Goal: Book appointment/travel/reservation

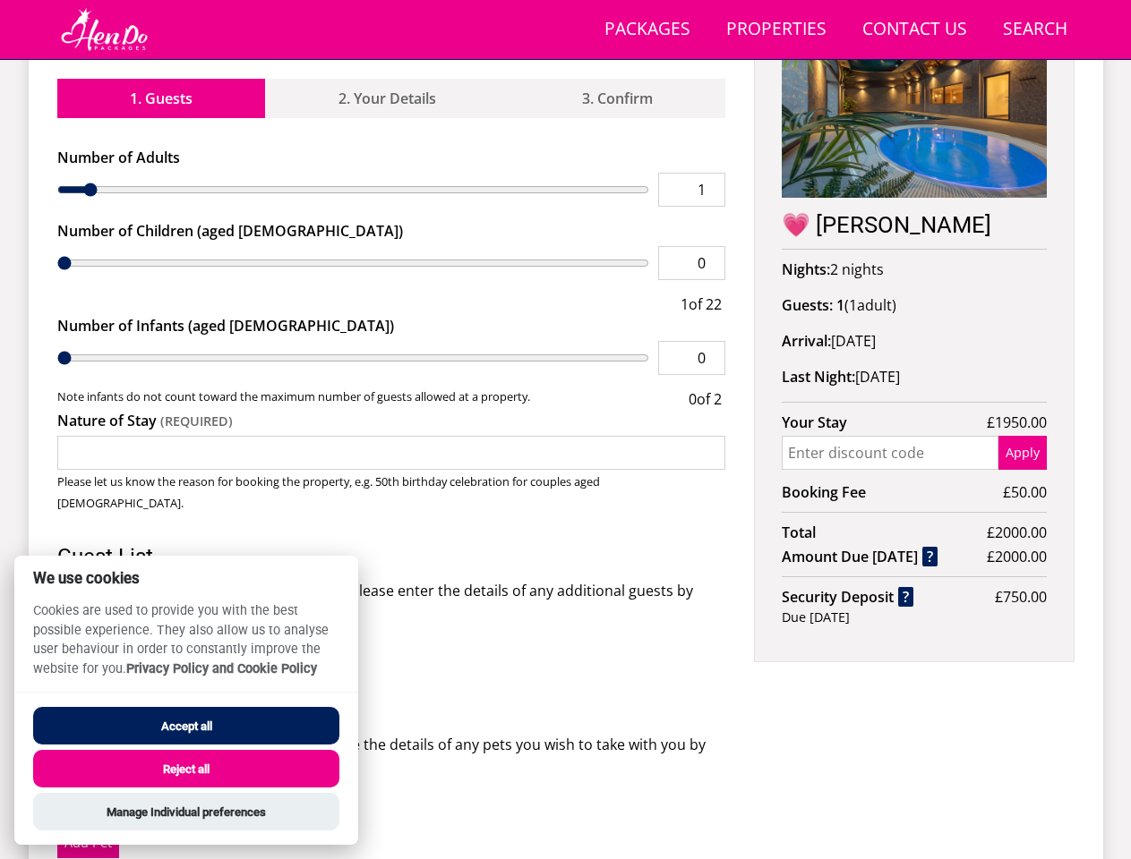
click at [565, 436] on input "Nature of Stay" at bounding box center [391, 453] width 669 height 34
click at [1035, 30] on link "Search Check Availability" at bounding box center [1034, 30] width 79 height 40
click at [161, 79] on link "1. Guests" at bounding box center [161, 98] width 209 height 39
click at [387, 79] on link "2. Your Details" at bounding box center [386, 98] width 243 height 39
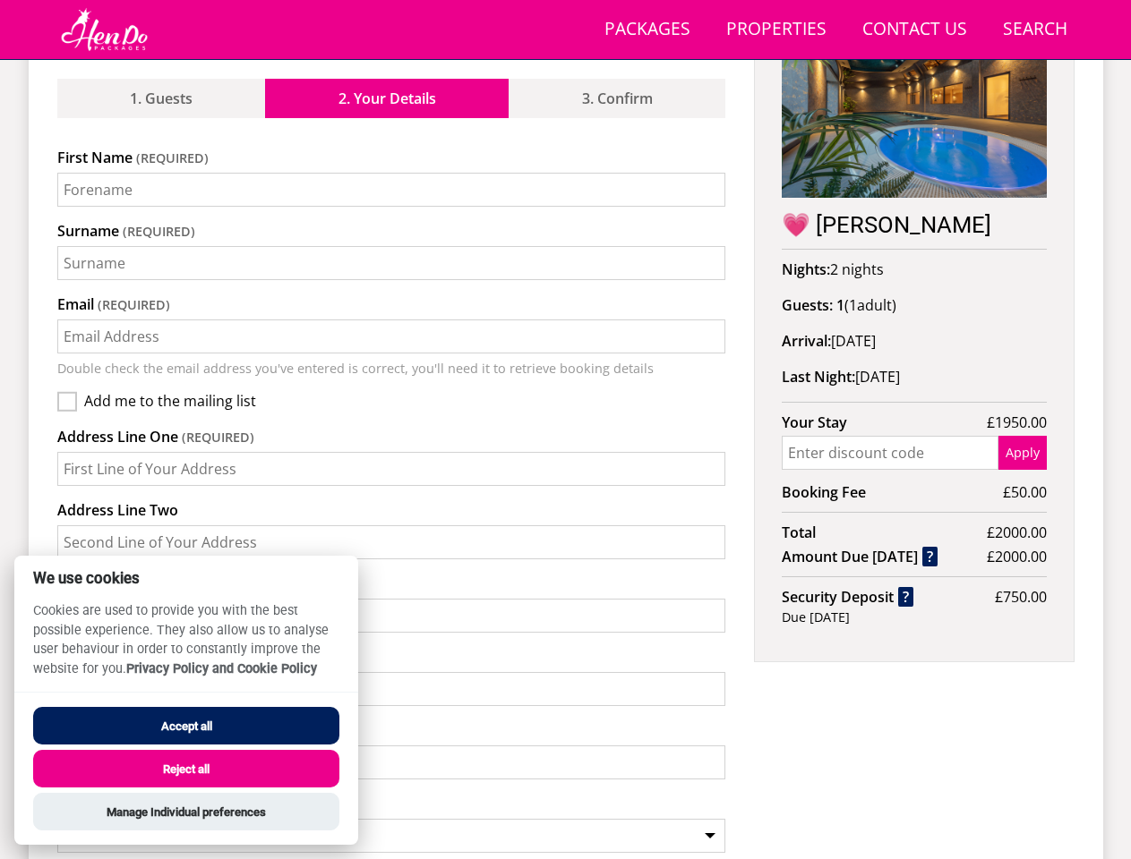
click at [391, 118] on link "2. Your Details" at bounding box center [386, 98] width 243 height 39
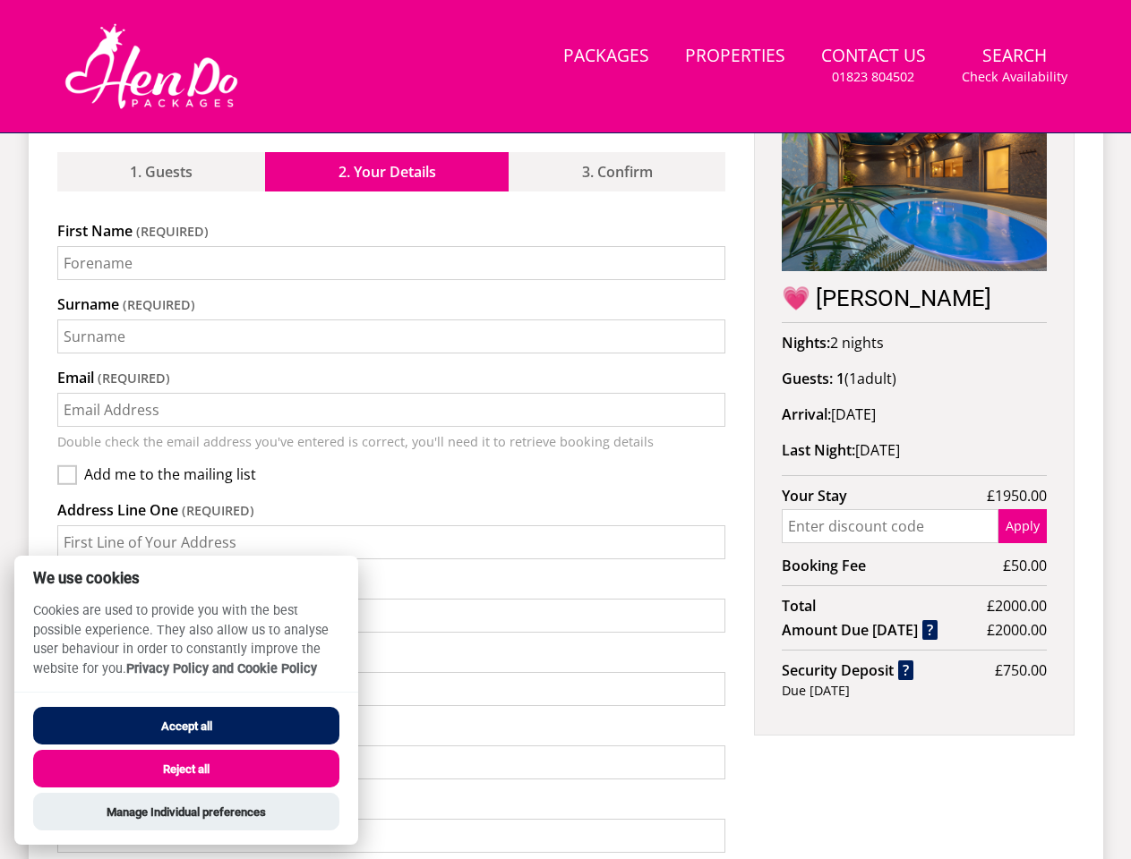
scroll to position [763, 0]
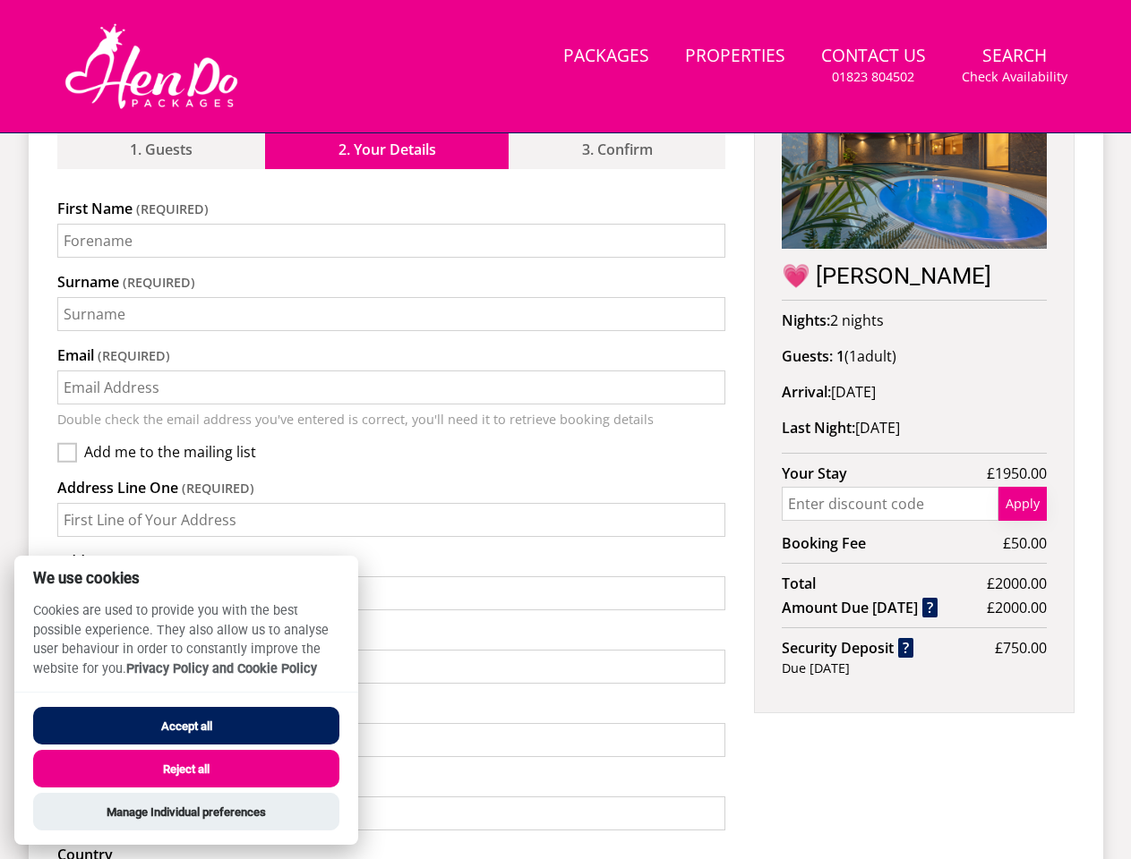
click at [1022, 487] on button "Apply" at bounding box center [1022, 504] width 48 height 34
